Goal: Task Accomplishment & Management: Complete application form

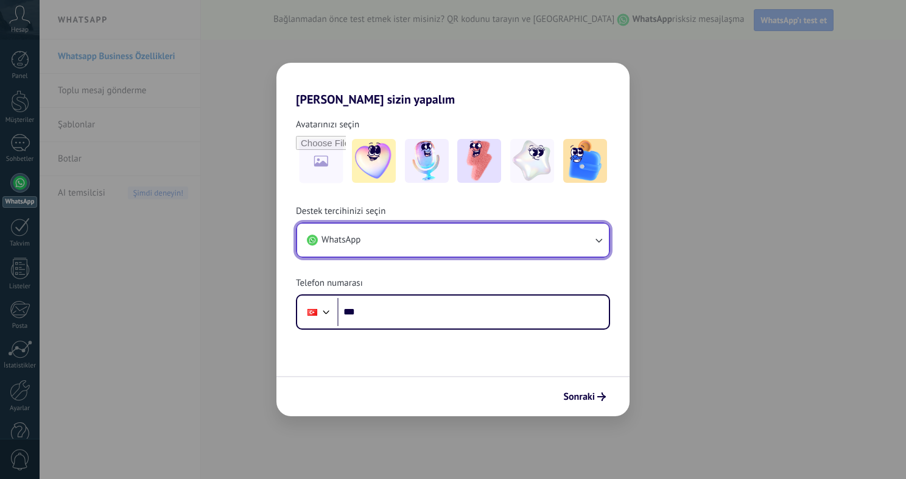
click at [429, 245] on button "WhatsApp" at bounding box center [453, 240] width 312 height 33
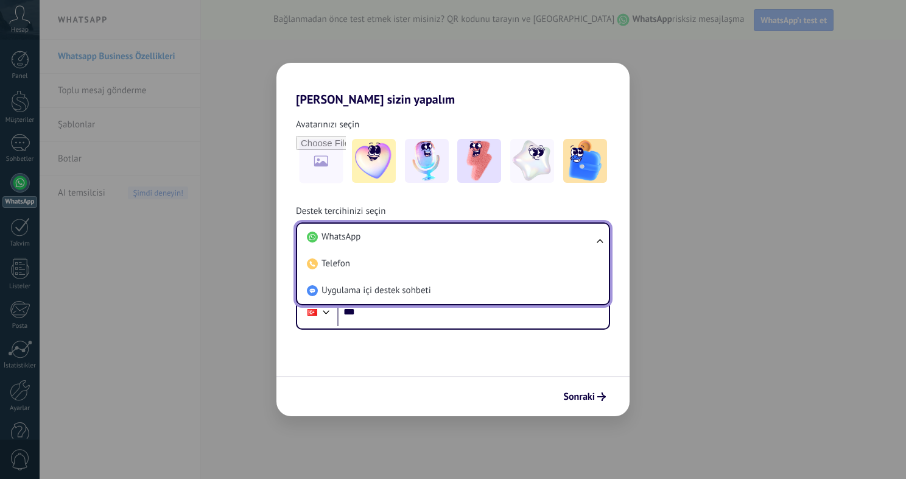
click at [429, 245] on li "WhatsApp" at bounding box center [450, 237] width 297 height 27
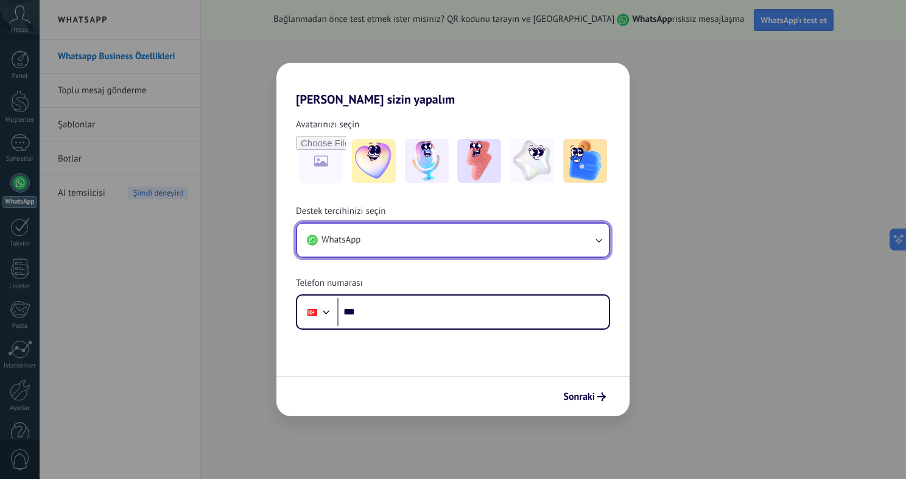
click at [429, 245] on button "WhatsApp" at bounding box center [453, 240] width 312 height 33
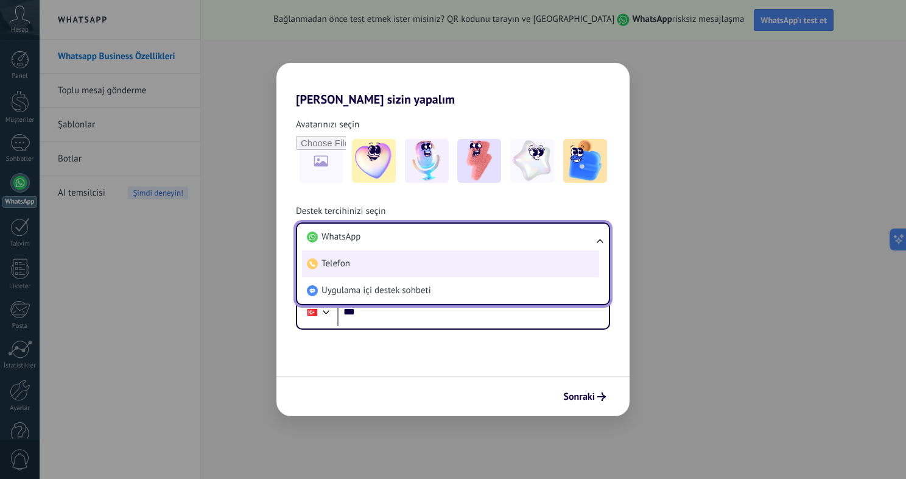
click at [398, 266] on li "Telefon" at bounding box center [450, 263] width 297 height 27
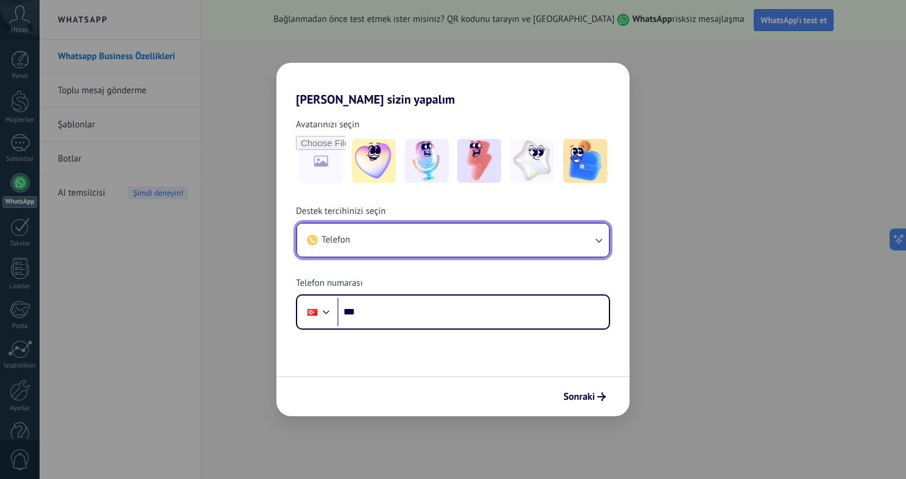
click at [400, 240] on button "Telefon" at bounding box center [453, 240] width 312 height 33
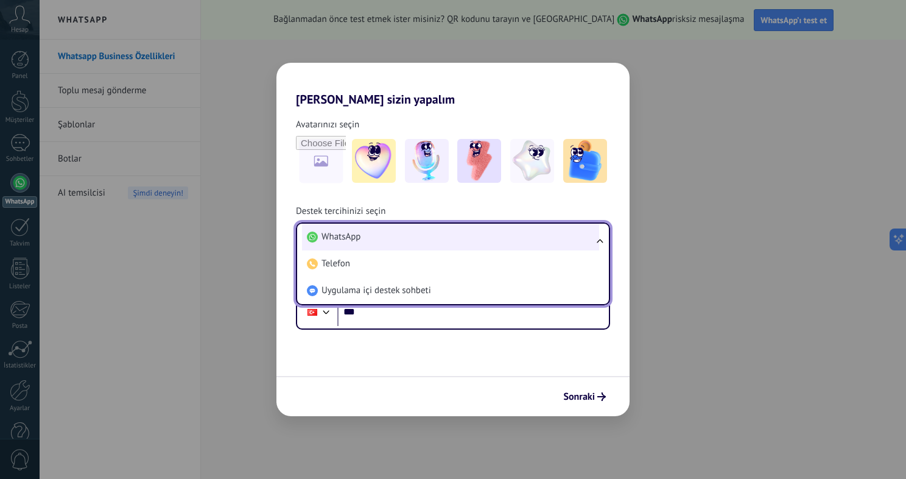
click at [395, 243] on li "WhatsApp" at bounding box center [450, 237] width 297 height 27
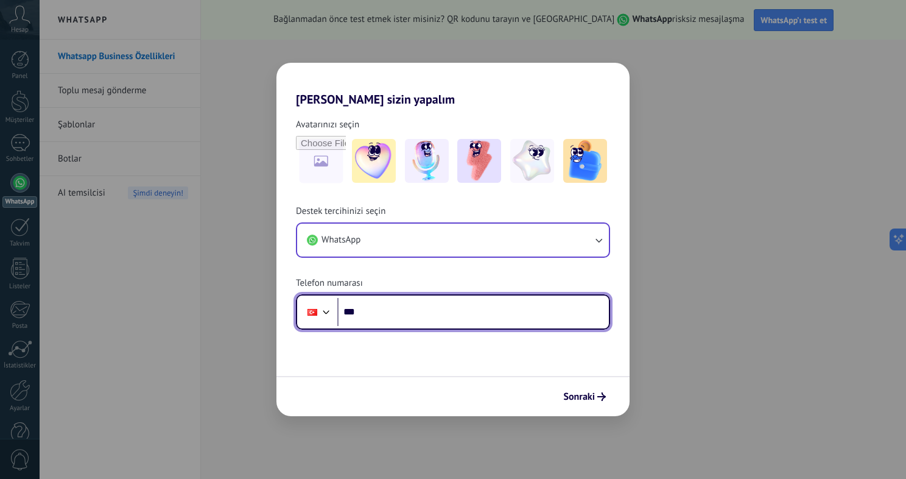
click at [397, 308] on input "***" at bounding box center [473, 312] width 272 height 28
type input "**********"
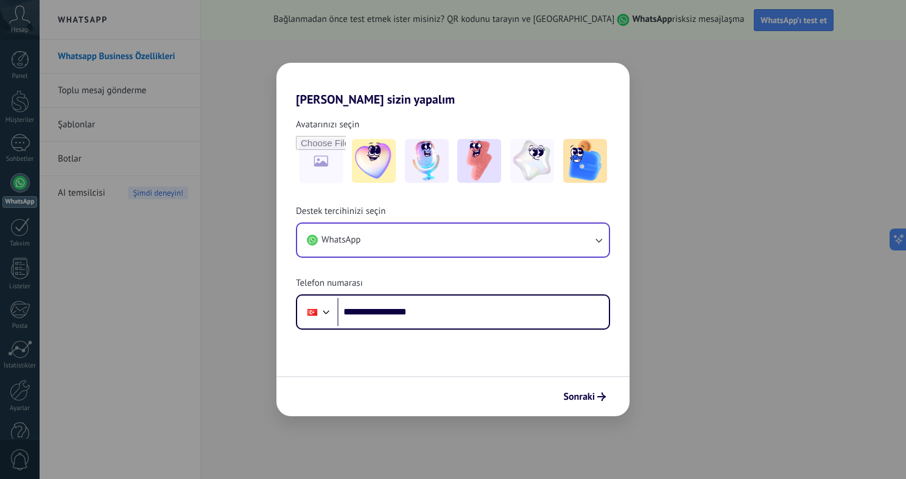
click at [437, 369] on form "**********" at bounding box center [453, 261] width 353 height 309
click at [577, 397] on span "Sonraki" at bounding box center [579, 396] width 32 height 9
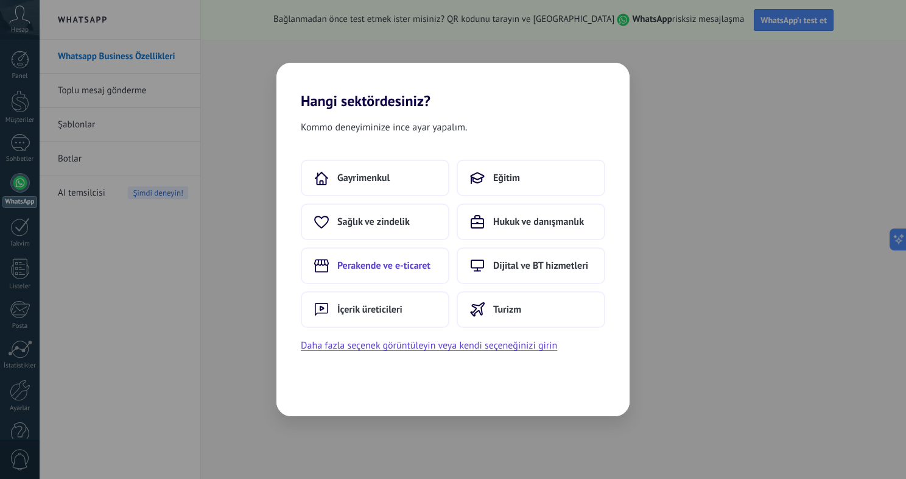
click at [359, 266] on span "Perakende ve e-ticaret" at bounding box center [383, 265] width 93 height 12
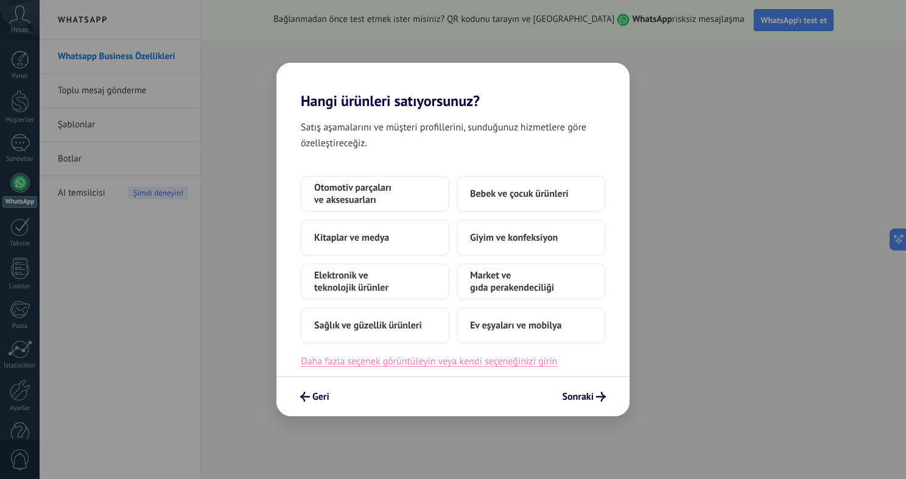
click at [385, 364] on button "Daha fazla seçenek görüntüleyin veya kendi seçeneğinizi girin" at bounding box center [429, 361] width 256 height 16
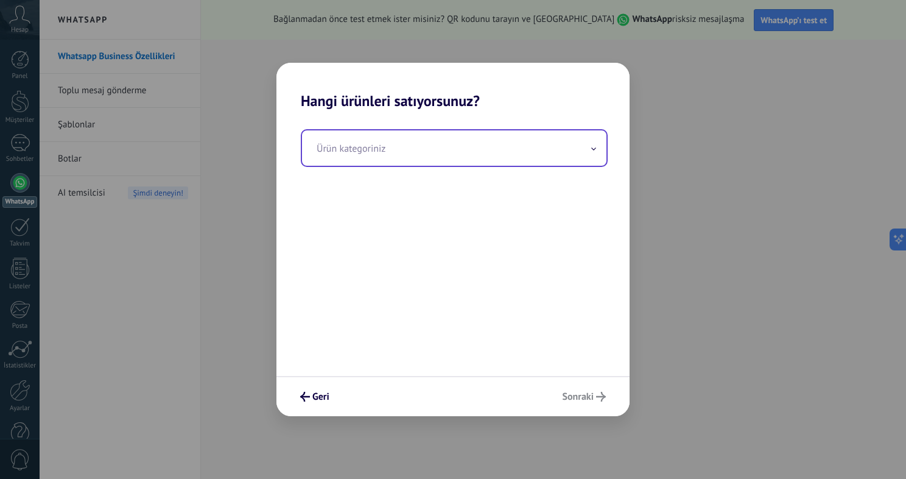
click at [417, 164] on input "text" at bounding box center [454, 147] width 305 height 35
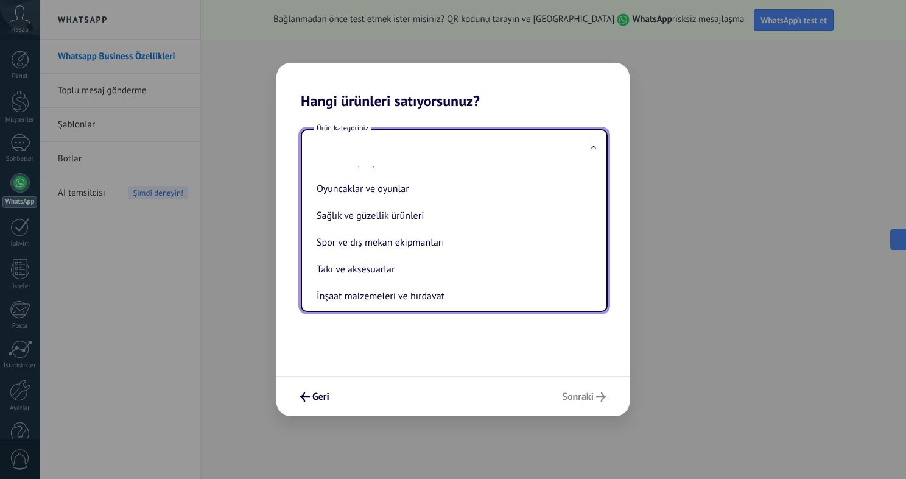
scroll to position [276, 0]
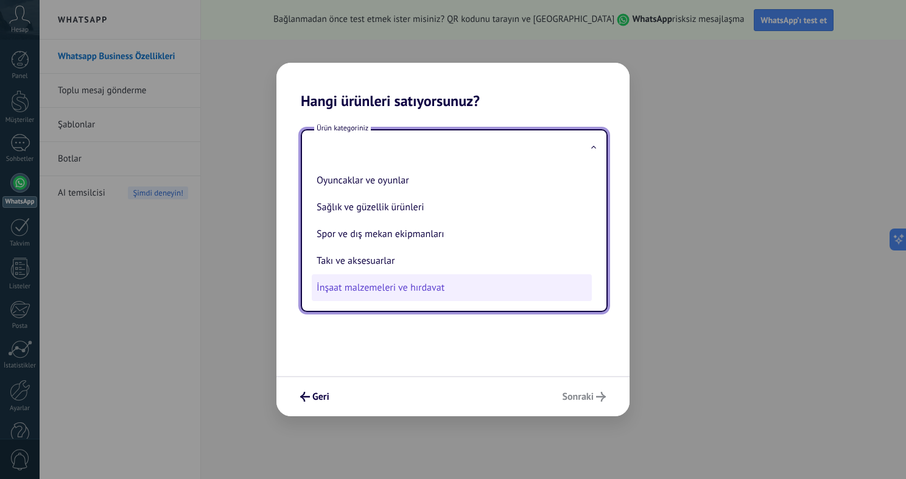
click at [403, 294] on li "İnşaat malzemeleri ve hırdavat" at bounding box center [452, 287] width 280 height 27
type input "**********"
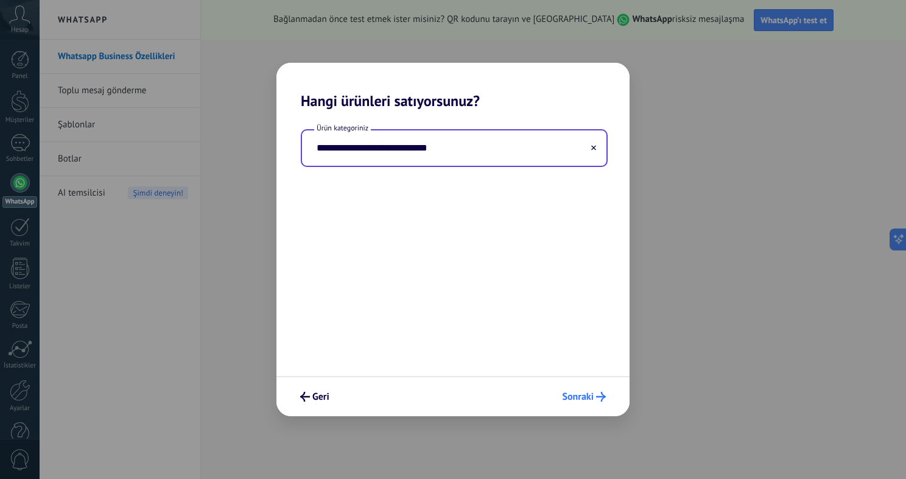
click at [590, 393] on span "Sonraki" at bounding box center [578, 396] width 32 height 9
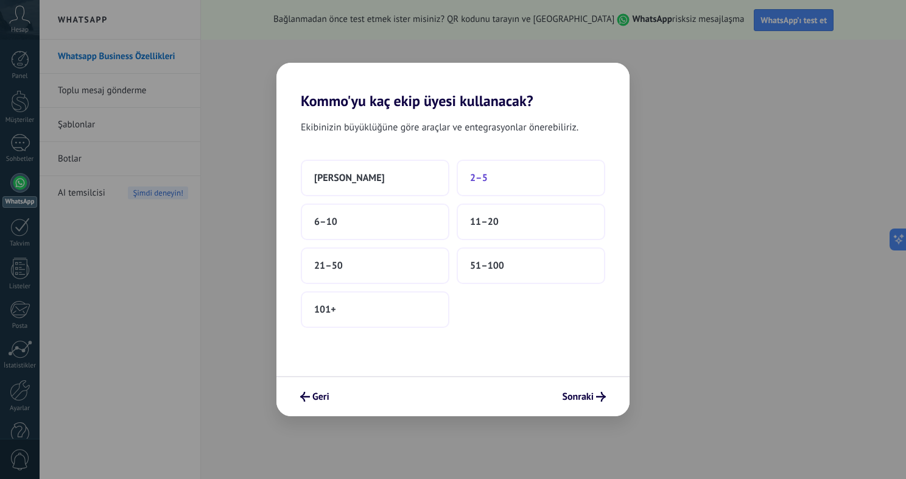
click at [505, 182] on button "2–5" at bounding box center [531, 178] width 149 height 37
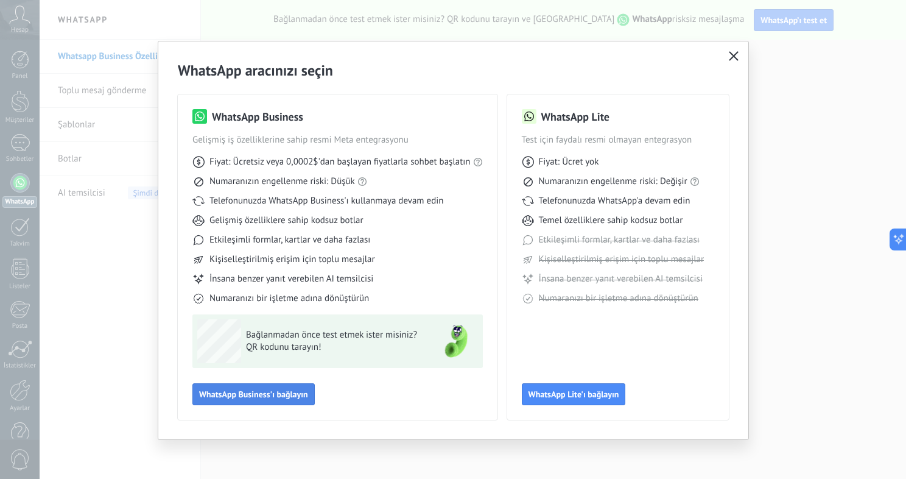
click at [243, 399] on button "WhatsApp Business'ı bağlayın" at bounding box center [253, 394] width 122 height 22
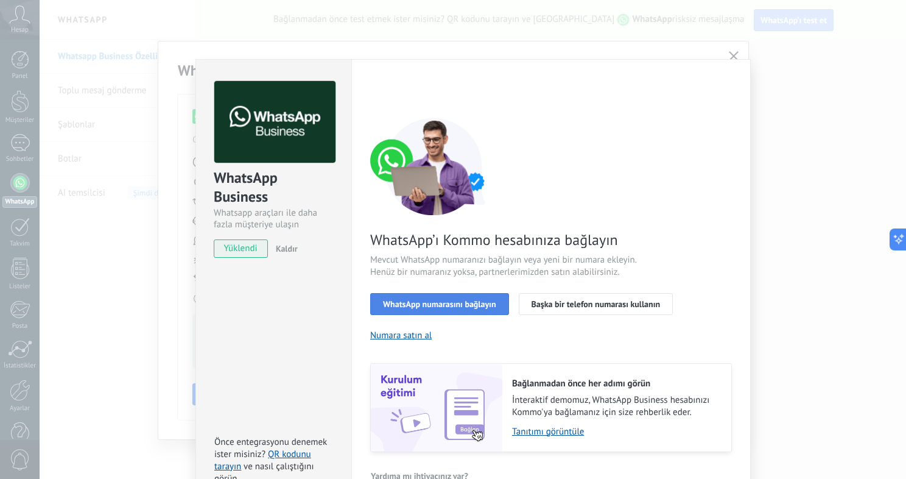
click at [441, 300] on span "WhatsApp numarasını bağlayın" at bounding box center [439, 304] width 113 height 9
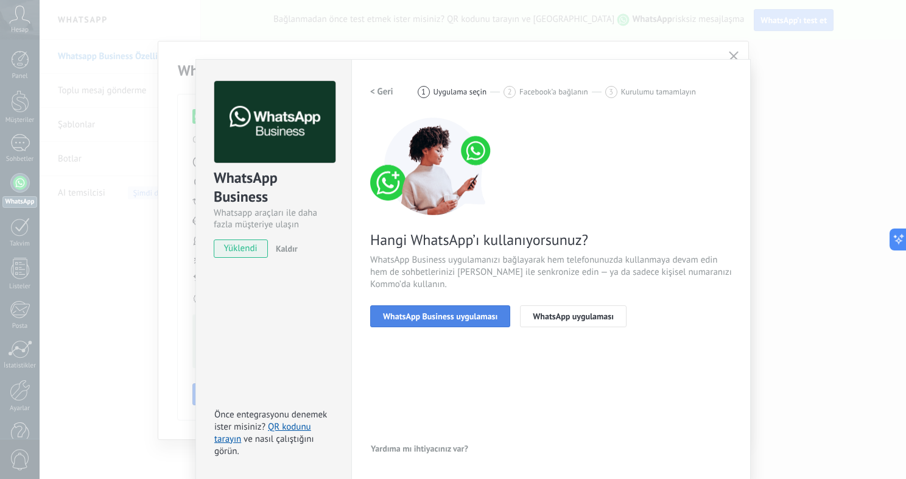
click at [432, 315] on span "WhatsApp Business uygulaması" at bounding box center [440, 316] width 115 height 9
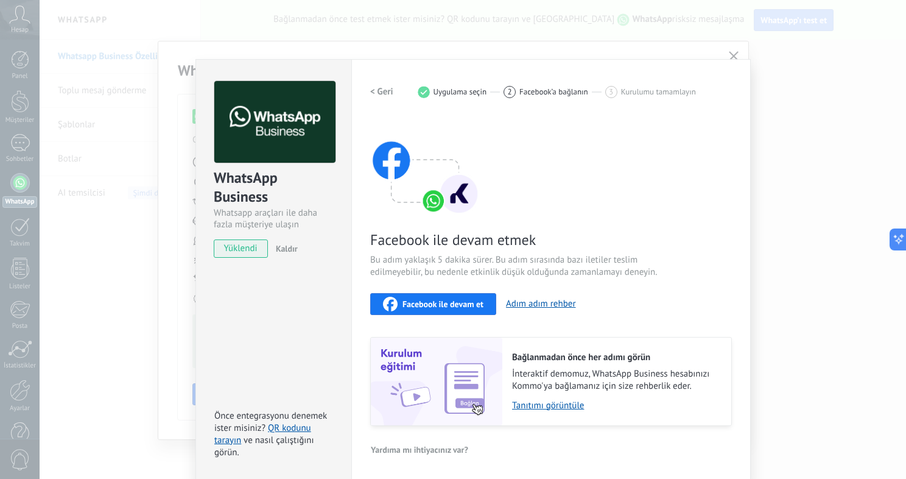
click at [435, 305] on span "Facebook ile devam et" at bounding box center [443, 304] width 81 height 9
